Goal: Information Seeking & Learning: Learn about a topic

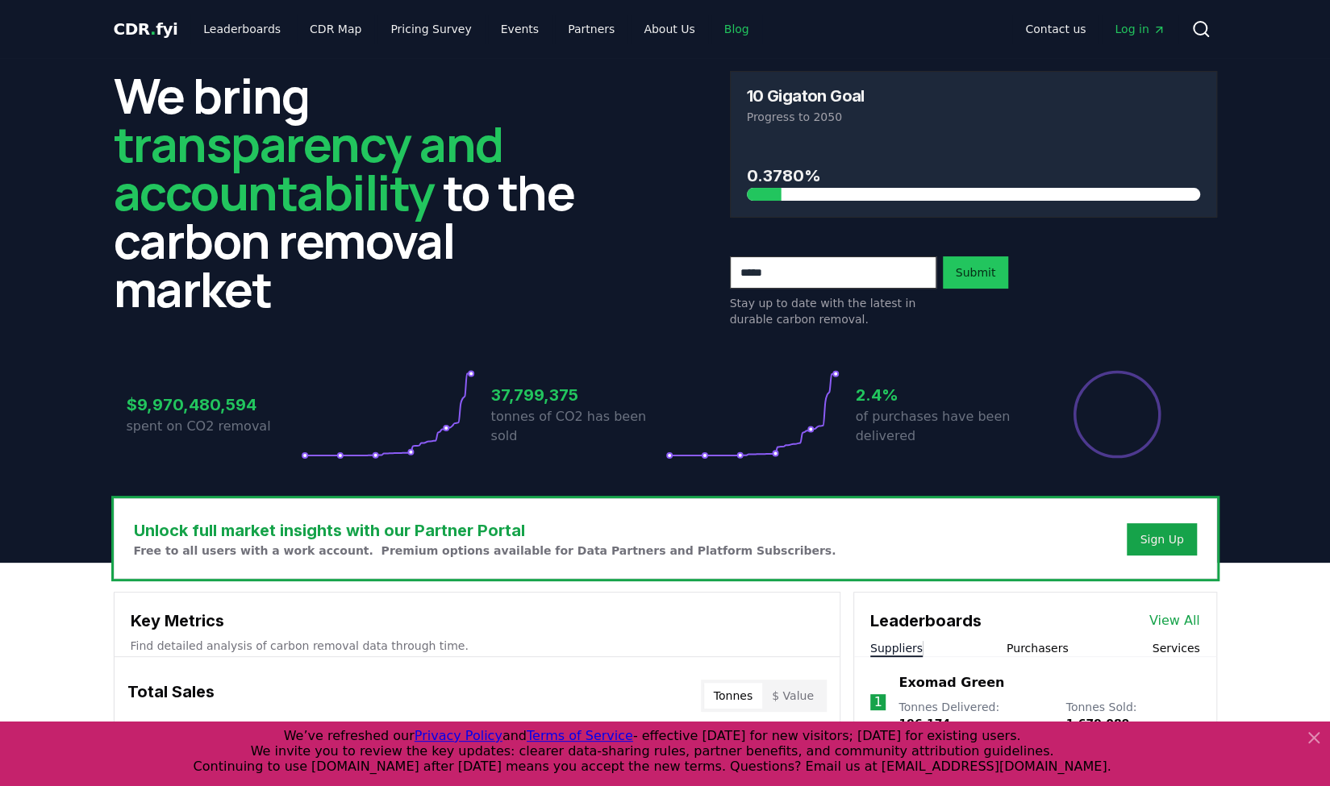
click at [711, 27] on link "Blog" at bounding box center [736, 29] width 51 height 29
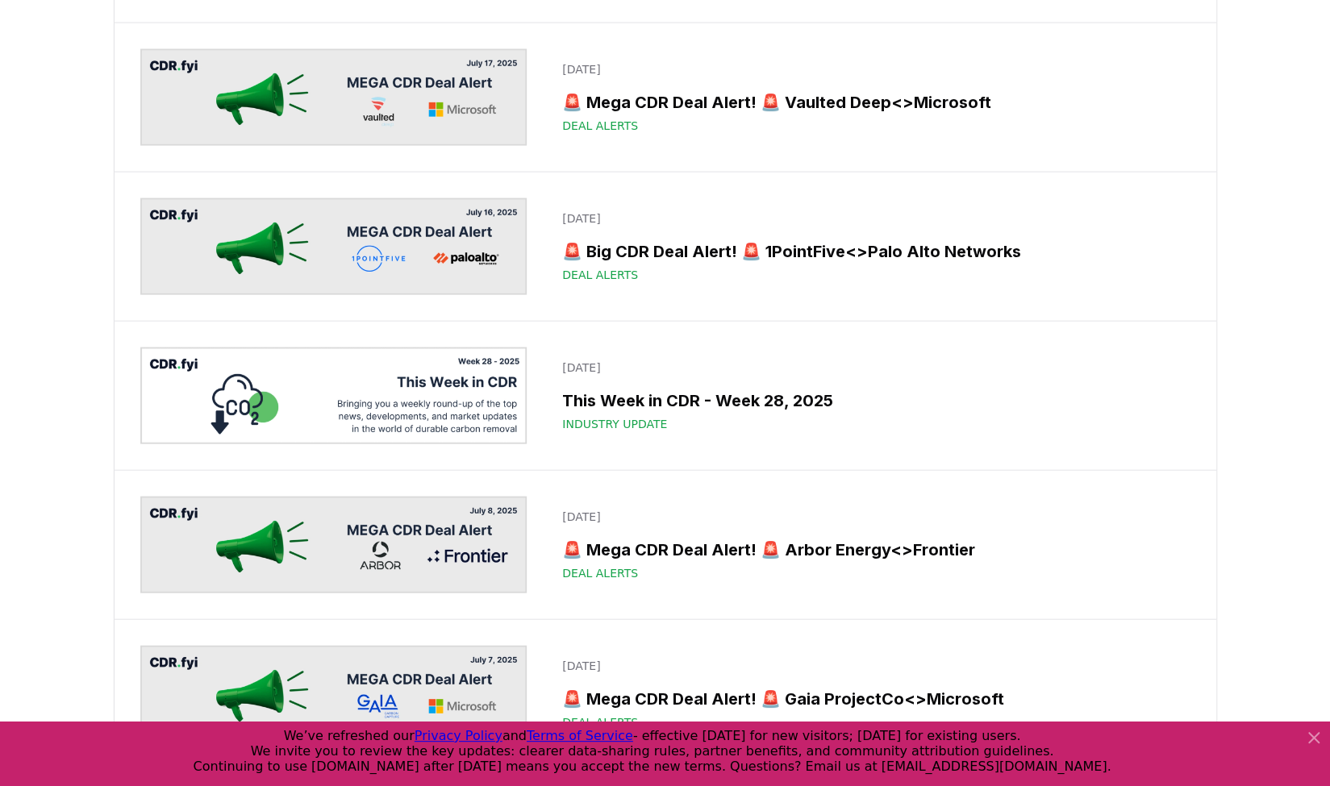
scroll to position [2121, 0]
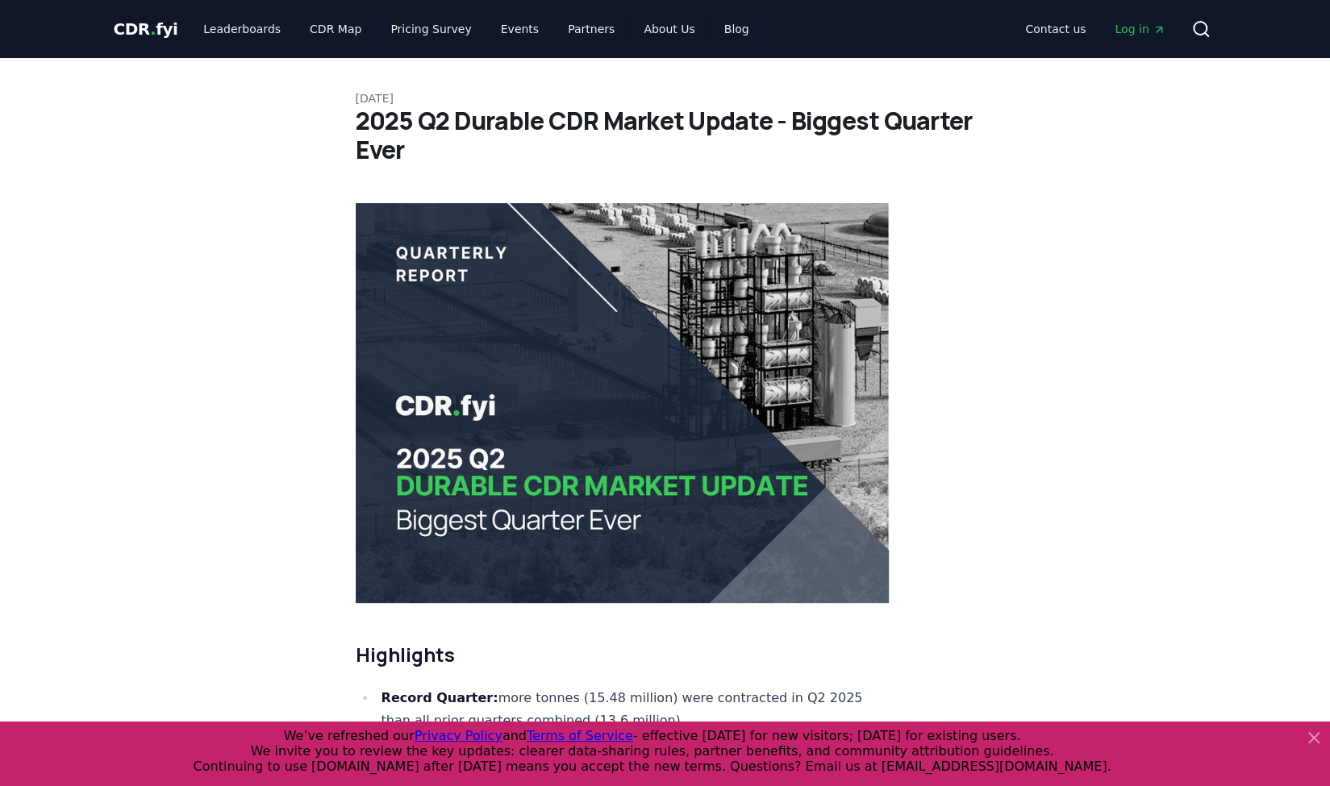
click at [733, 127] on h1 "2025 Q2 Durable CDR Market Update - Biggest Quarter Ever" at bounding box center [665, 135] width 619 height 58
click at [643, 294] on img at bounding box center [623, 403] width 534 height 400
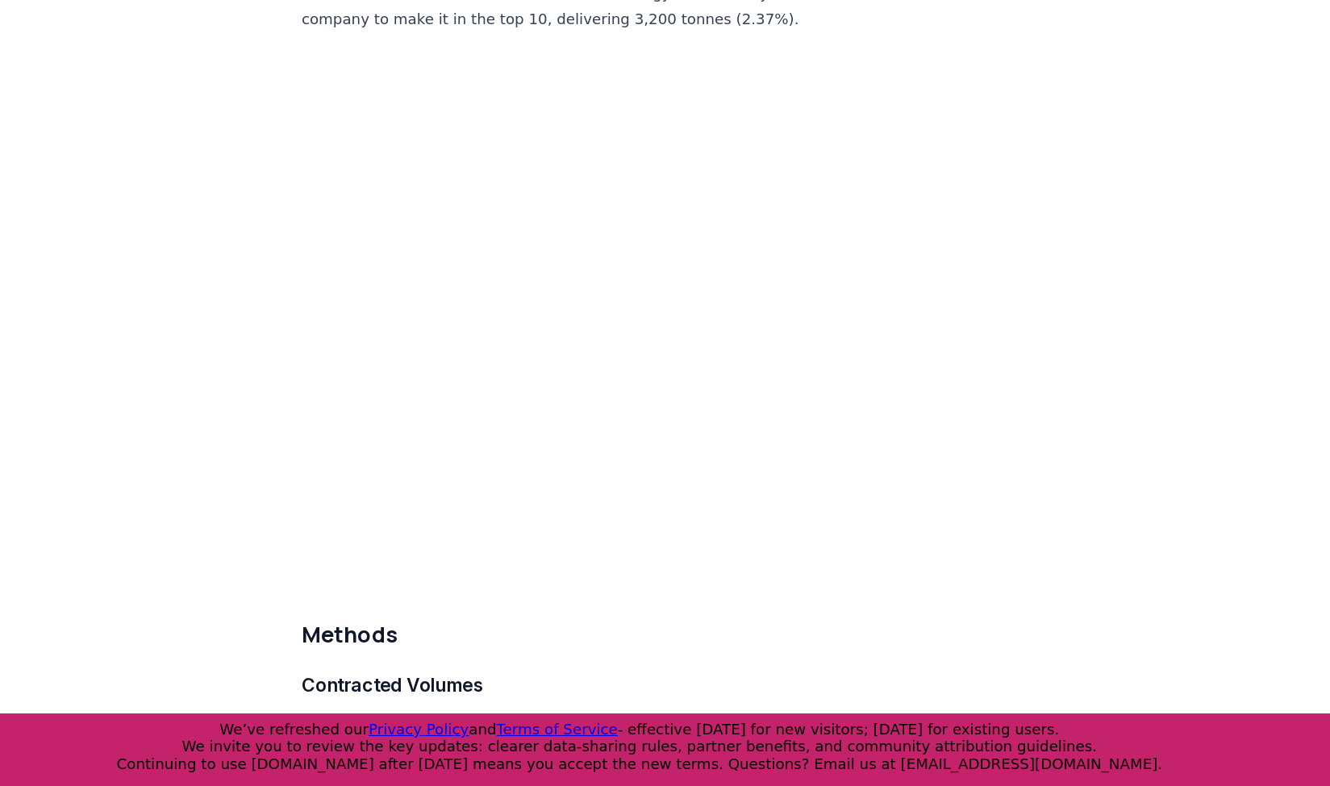
scroll to position [6865, 0]
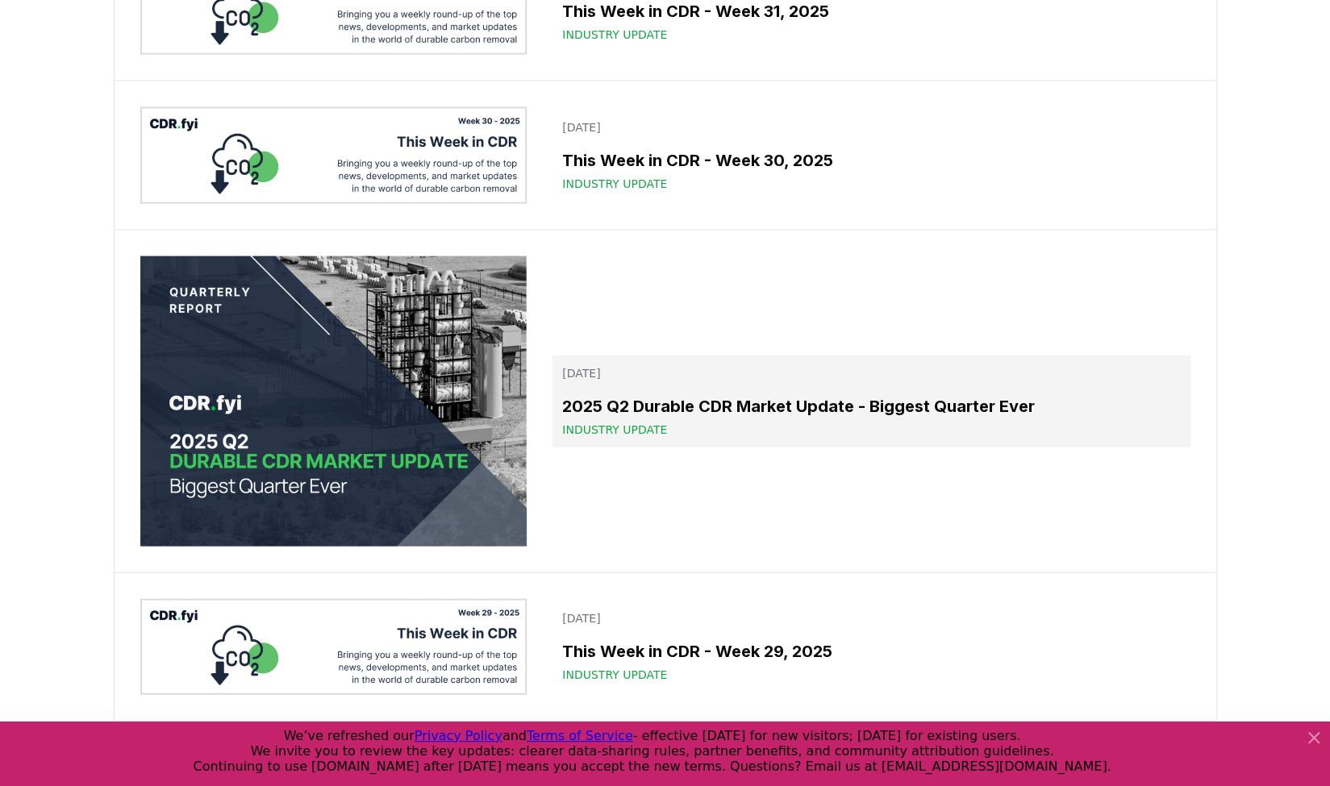
scroll to position [2070, 0]
click at [640, 402] on h3 "2025 Q2 Durable CDR Market Update - Biggest Quarter Ever" at bounding box center [871, 405] width 618 height 24
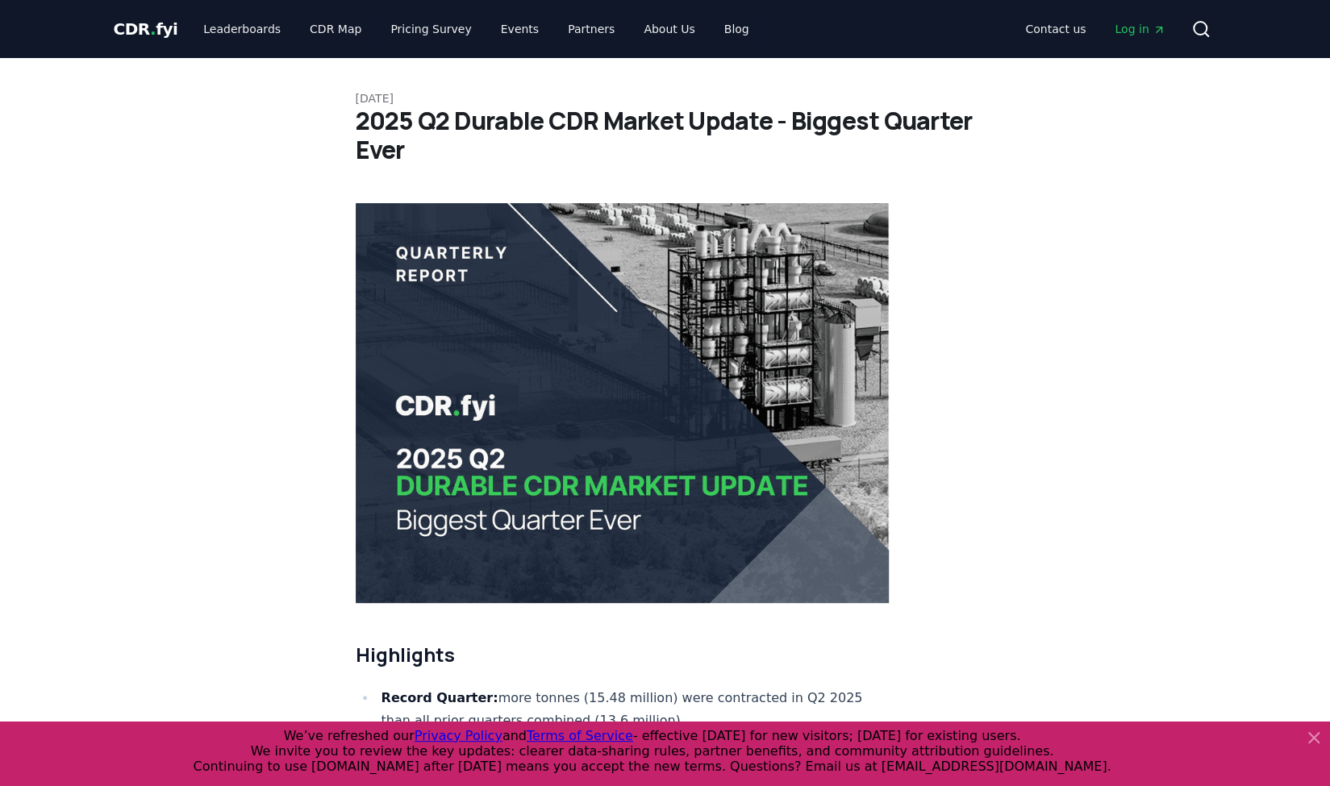
drag, startPoint x: 597, startPoint y: 122, endPoint x: 511, endPoint y: 339, distance: 233.9
click at [511, 339] on img at bounding box center [623, 403] width 534 height 400
